Goal: Information Seeking & Learning: Compare options

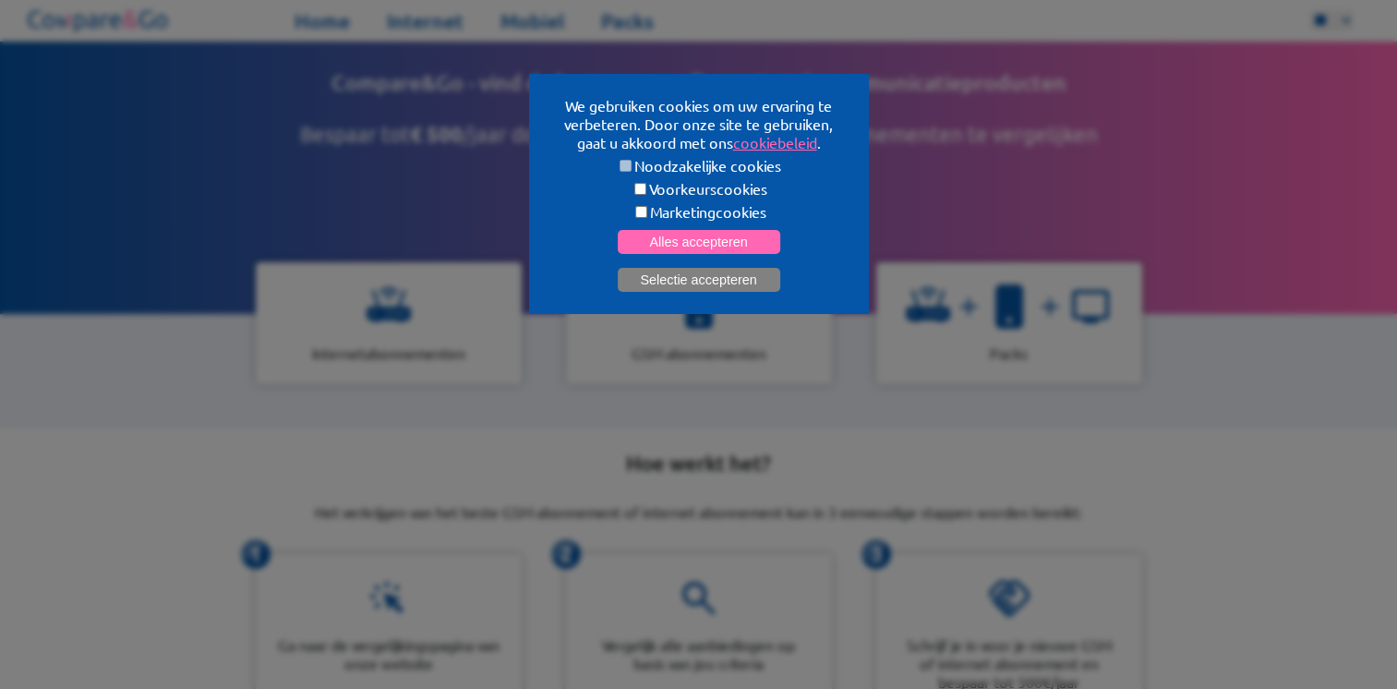
click at [722, 284] on button "Selectie accepteren" at bounding box center [699, 280] width 163 height 24
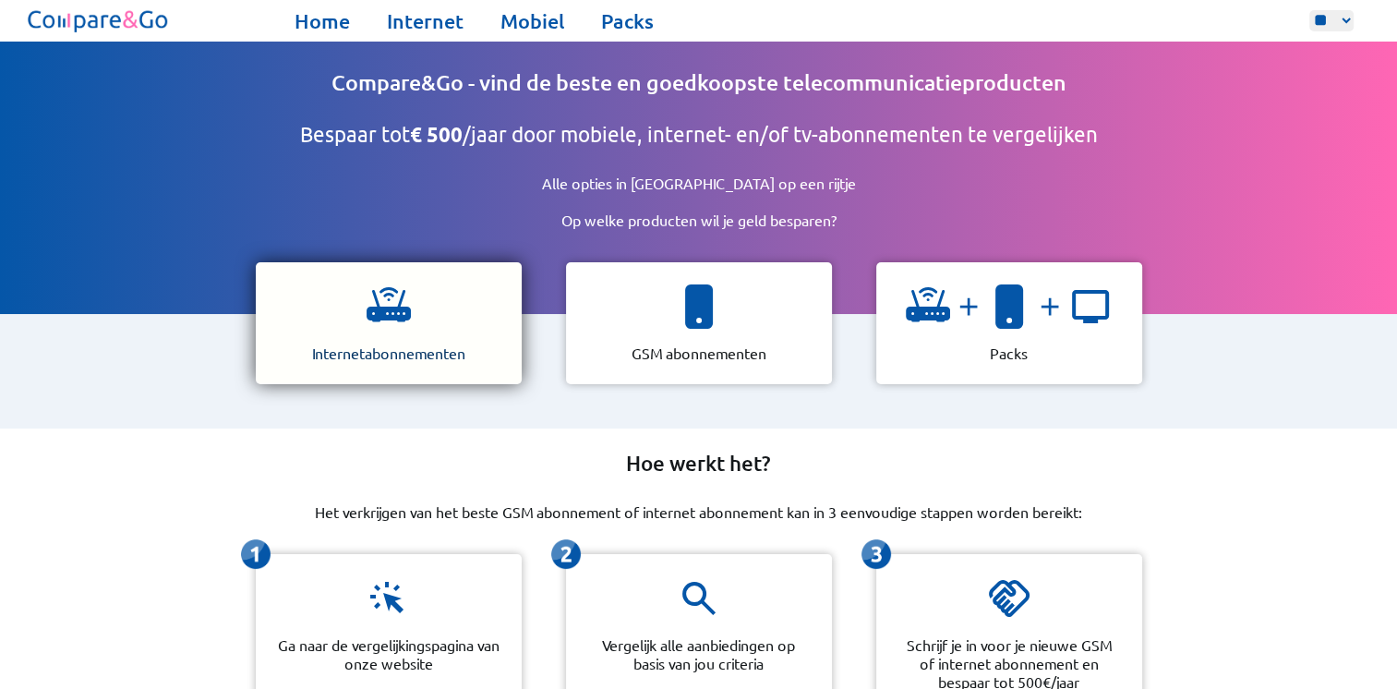
click at [417, 344] on p "Internetabonnementen" at bounding box center [388, 353] width 153 height 18
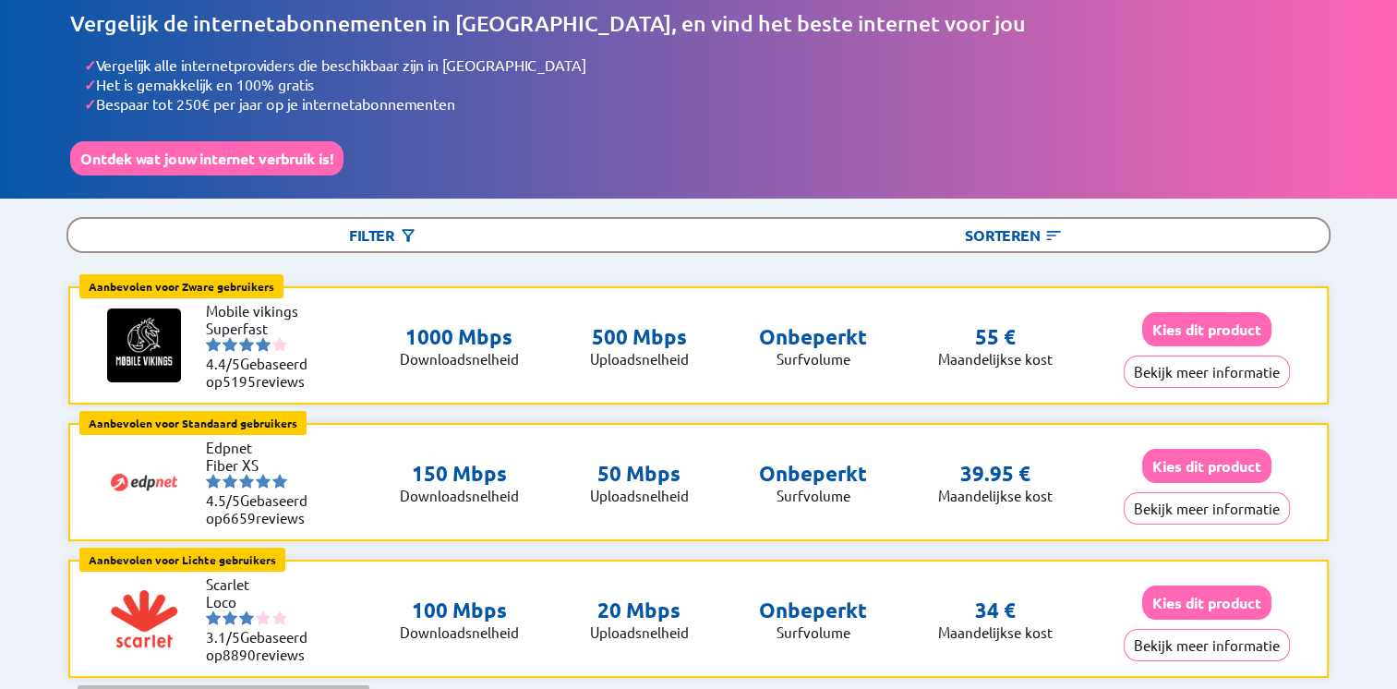
scroll to position [57, 0]
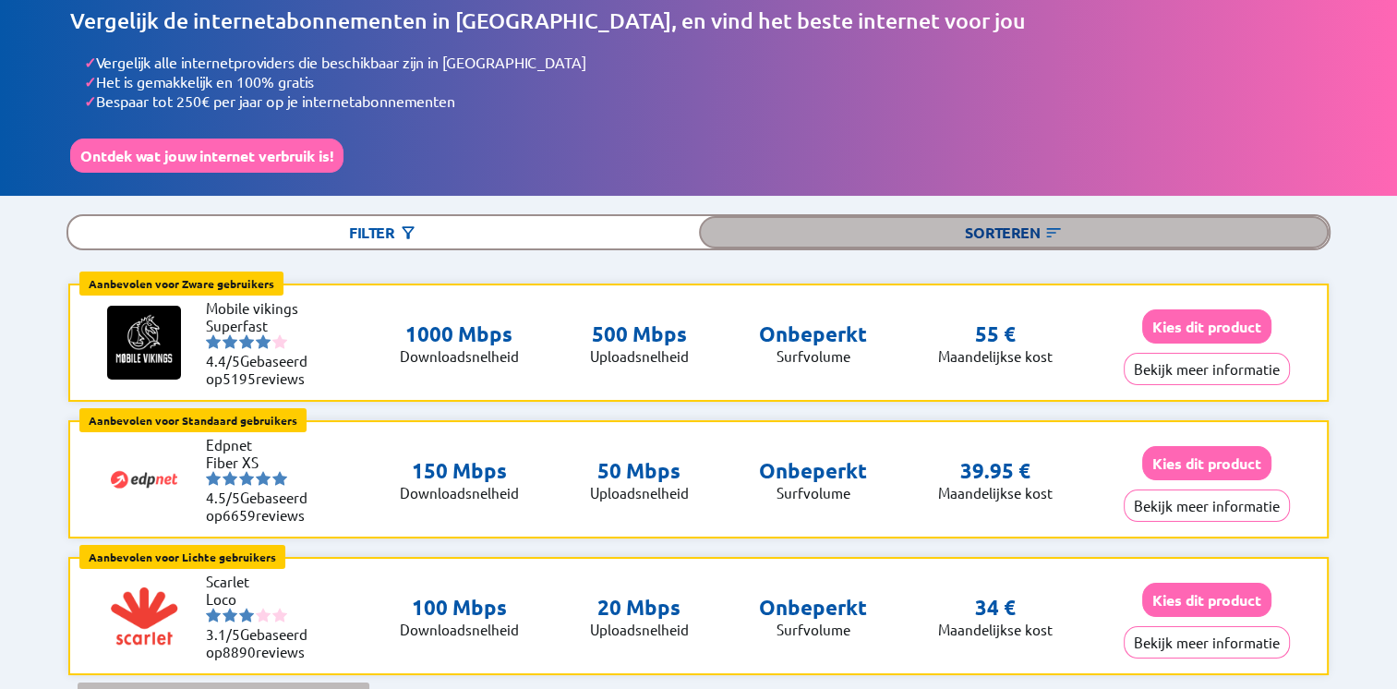
click at [1011, 235] on div "Sorteren" at bounding box center [1014, 232] width 631 height 32
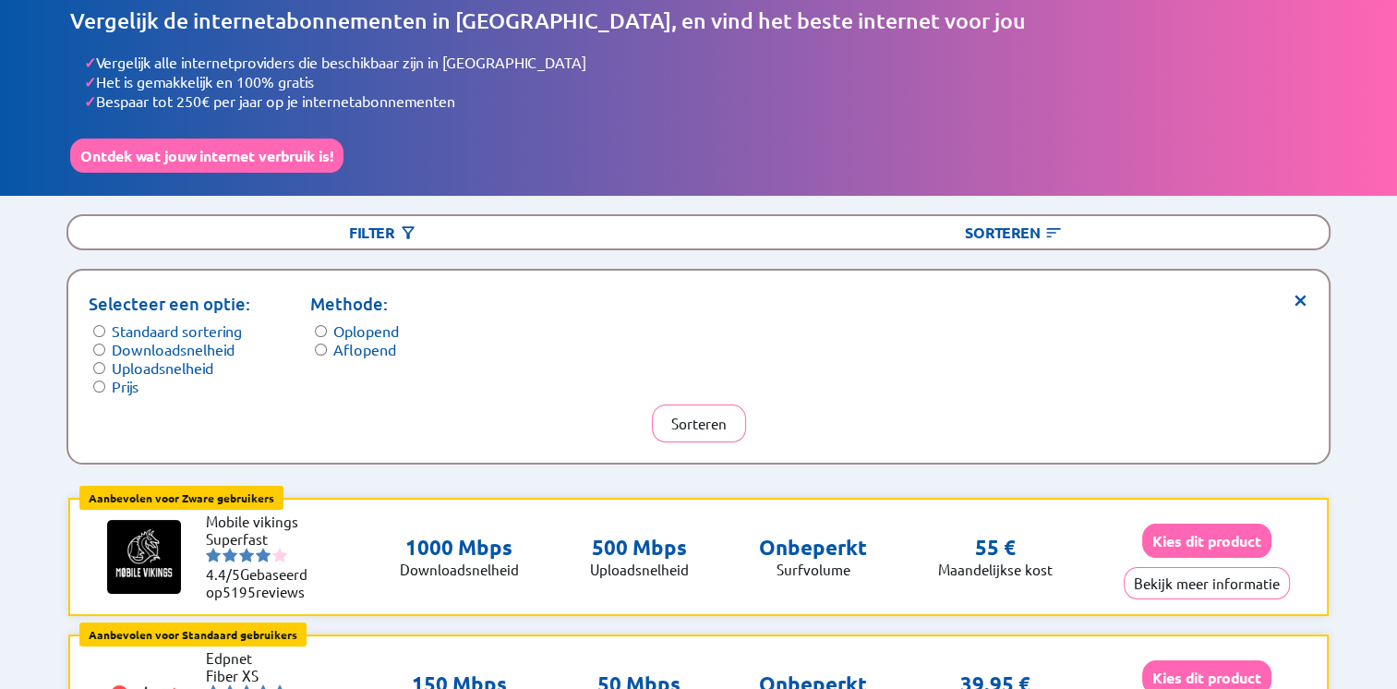
click at [112, 384] on label "Prijs" at bounding box center [125, 386] width 27 height 18
click at [719, 428] on button "Sorteren" at bounding box center [699, 424] width 94 height 38
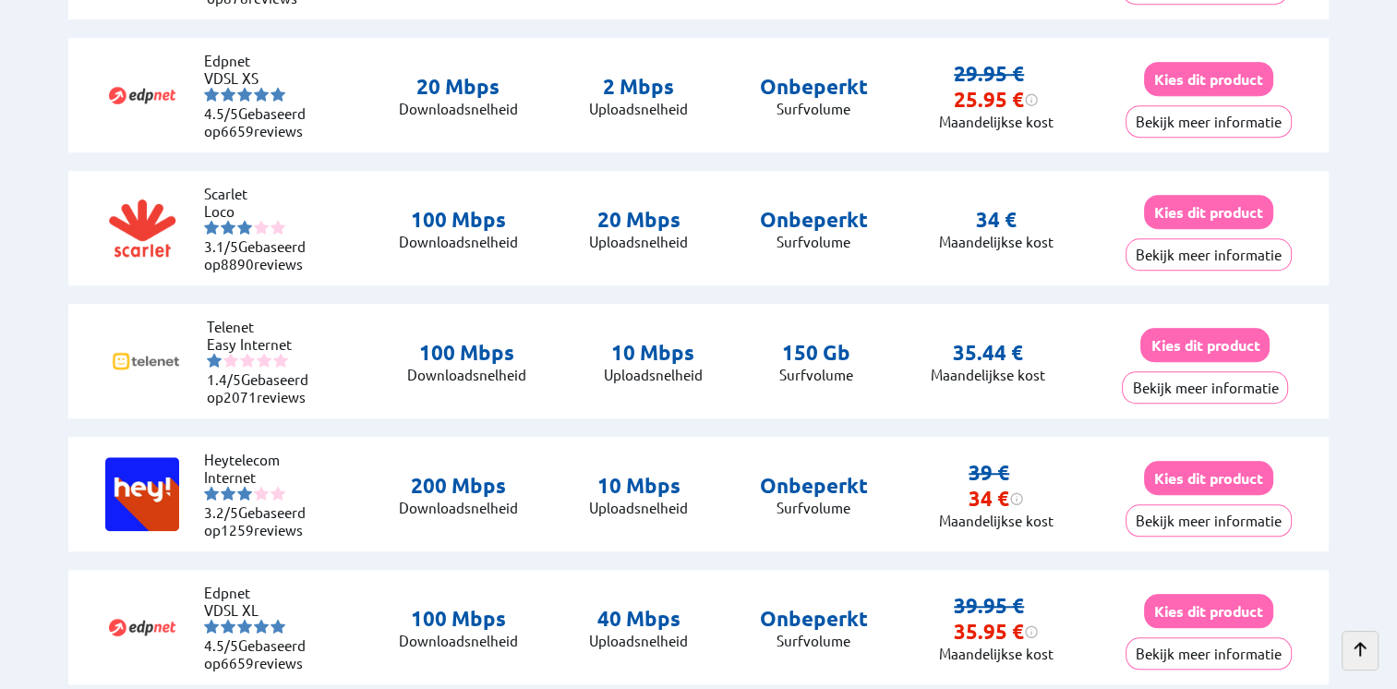
scroll to position [1153, 0]
